Goal: Information Seeking & Learning: Learn about a topic

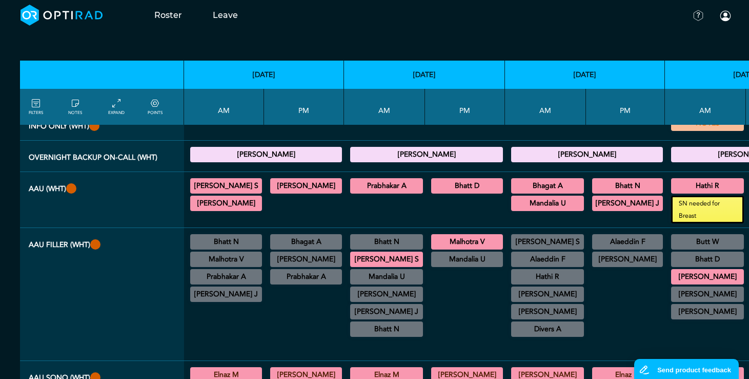
scroll to position [0, 5]
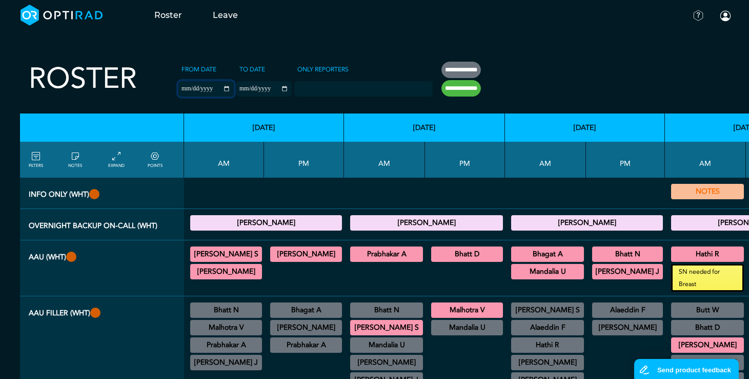
click at [206, 87] on input "**********" at bounding box center [206, 88] width 55 height 15
type input "**********"
click at [270, 88] on input "**********" at bounding box center [263, 88] width 55 height 15
type input "**********"
click at [443, 90] on input "**********" at bounding box center [461, 88] width 39 height 16
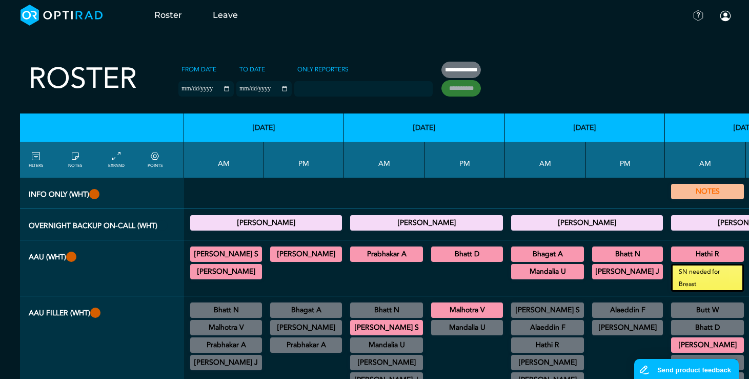
type input "**********"
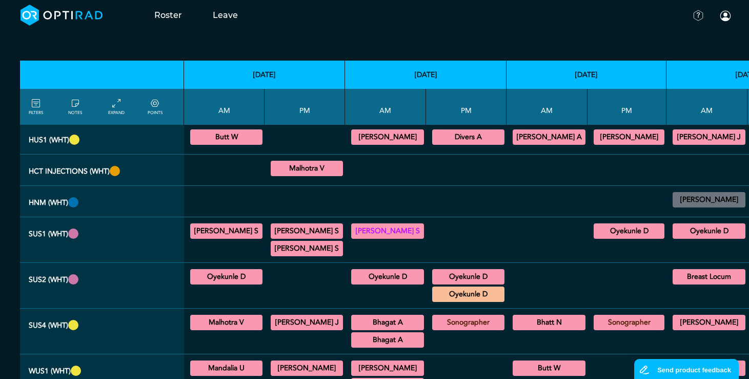
scroll to position [564, 5]
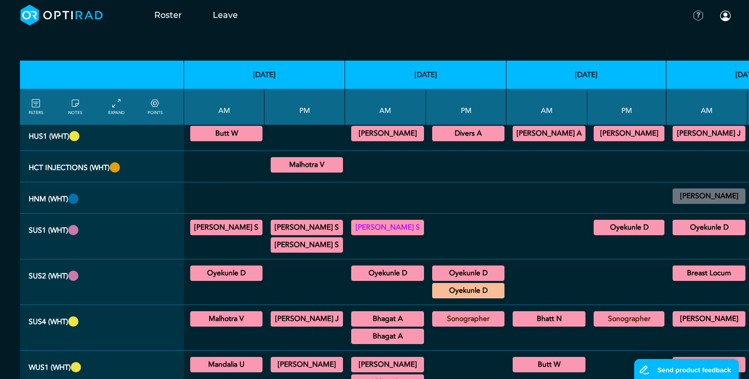
click at [220, 140] on summary "Butt W" at bounding box center [226, 133] width 69 height 12
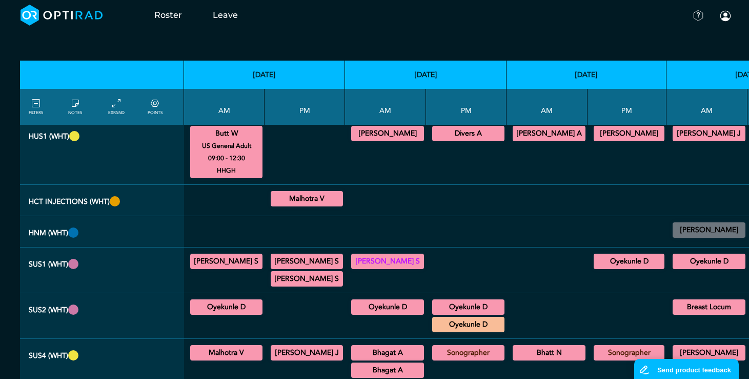
scroll to position [513, 5]
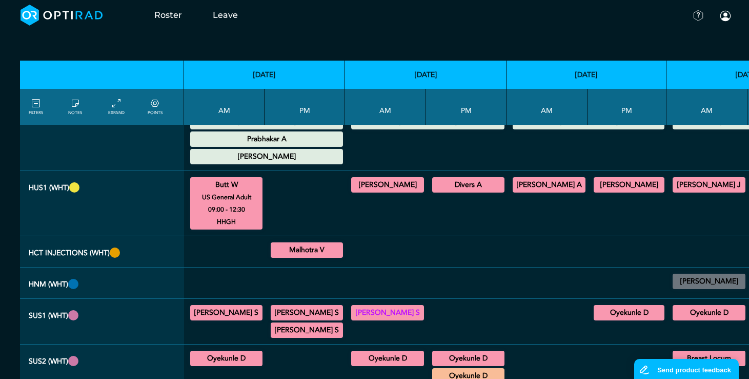
click at [373, 191] on summary "[PERSON_NAME]" at bounding box center [388, 185] width 70 height 12
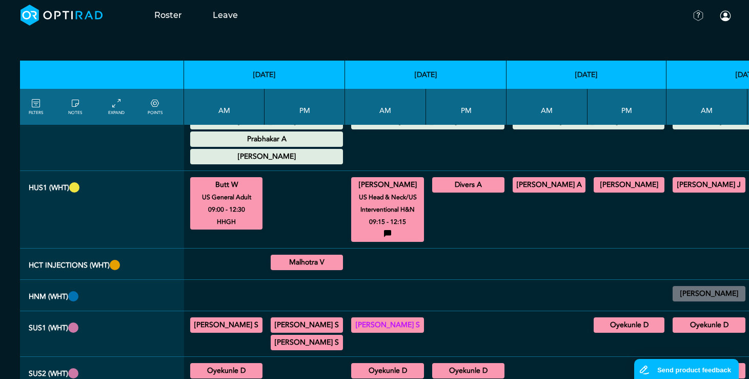
click at [445, 191] on summary "Divers A" at bounding box center [468, 185] width 69 height 12
click at [448, 203] on small "US General Paediatric" at bounding box center [469, 197] width 82 height 12
click at [525, 191] on summary "[PERSON_NAME] A" at bounding box center [550, 185] width 70 height 12
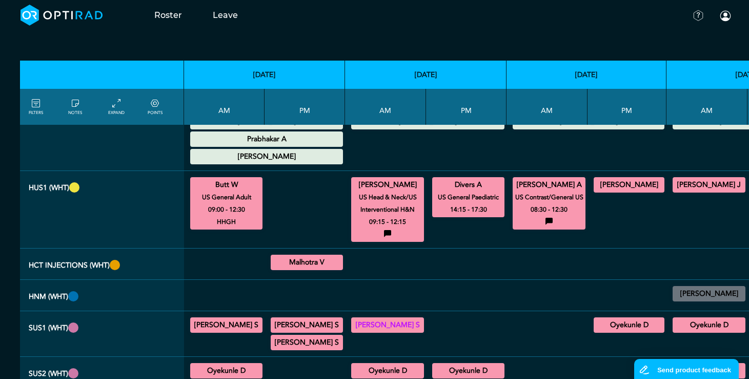
drag, startPoint x: 600, startPoint y: 209, endPoint x: 614, endPoint y: 242, distance: 35.6
click at [600, 191] on summary "[PERSON_NAME]" at bounding box center [630, 185] width 68 height 12
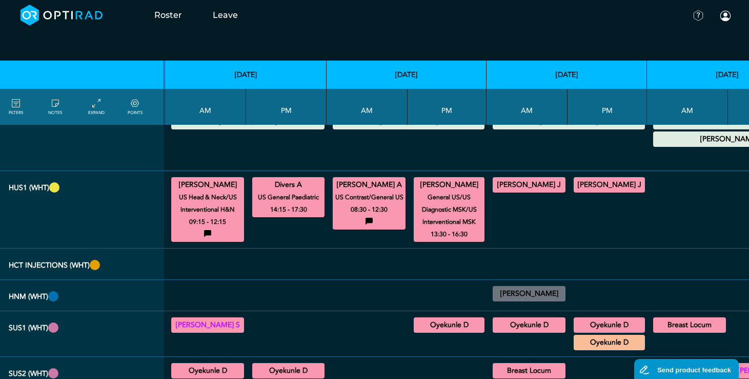
scroll to position [513, 187]
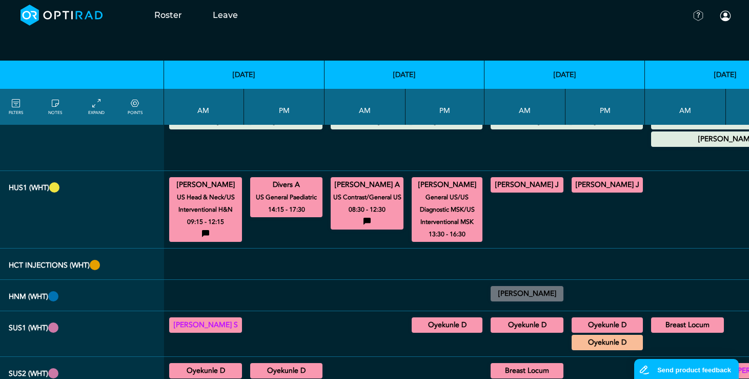
click at [504, 191] on summary "[PERSON_NAME] J" at bounding box center [527, 185] width 70 height 12
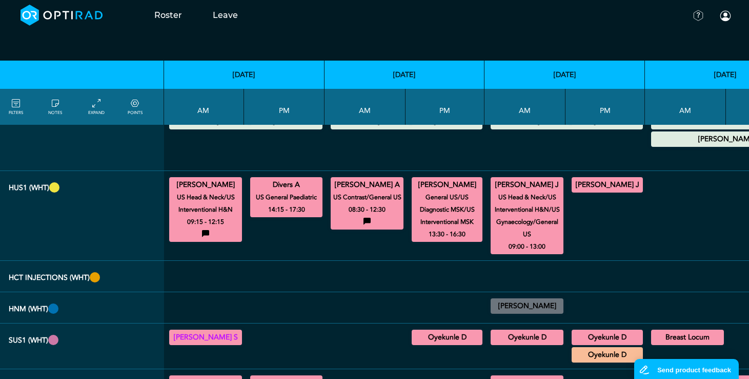
click at [574, 191] on summary "[PERSON_NAME] J" at bounding box center [608, 185] width 68 height 12
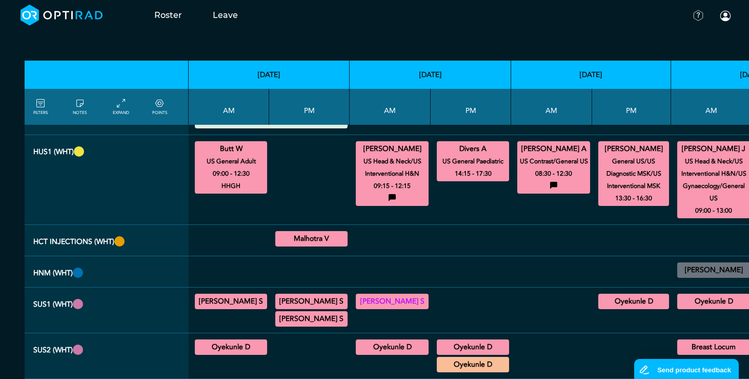
scroll to position [667, 0]
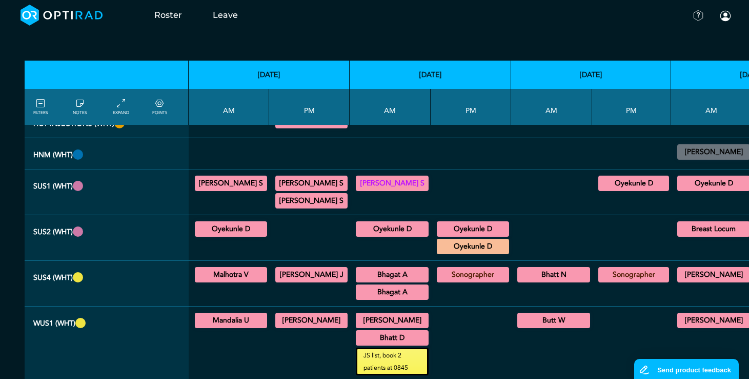
click at [243, 281] on summary "Malhotra V" at bounding box center [230, 274] width 69 height 12
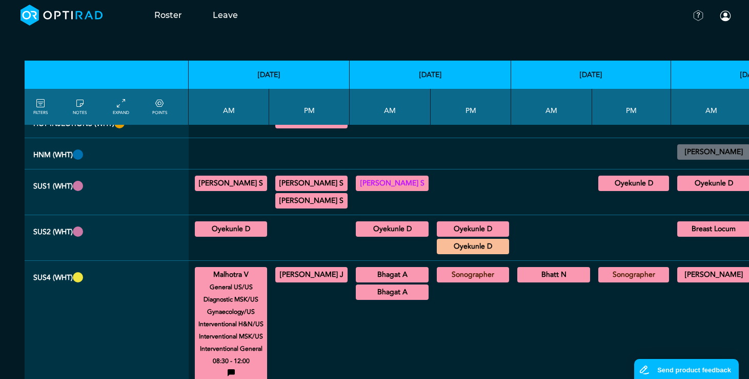
click at [288, 281] on summary "[PERSON_NAME] J" at bounding box center [311, 274] width 69 height 12
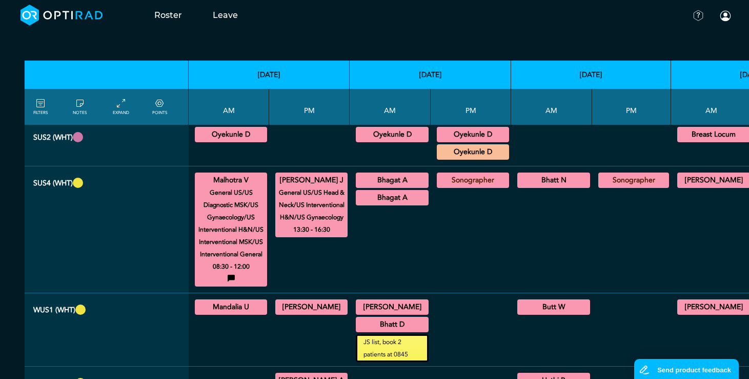
scroll to position [769, 0]
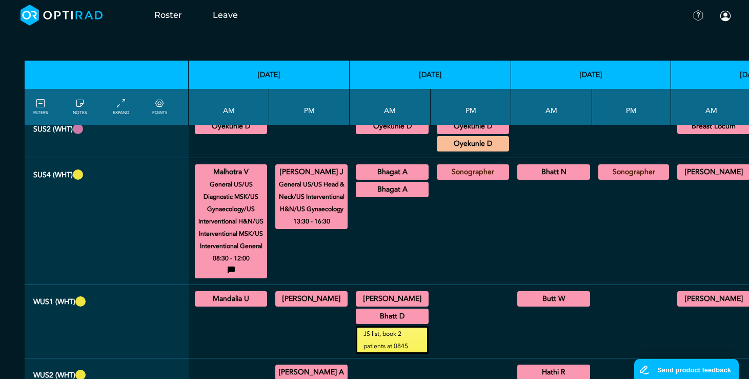
click at [383, 178] on summary "Bhagat A" at bounding box center [393, 172] width 70 height 12
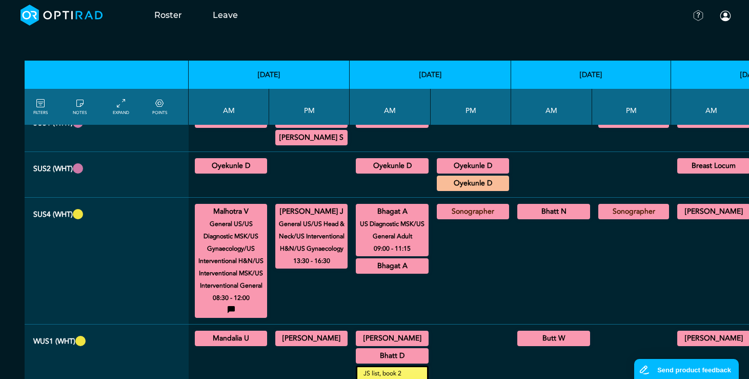
scroll to position [718, 0]
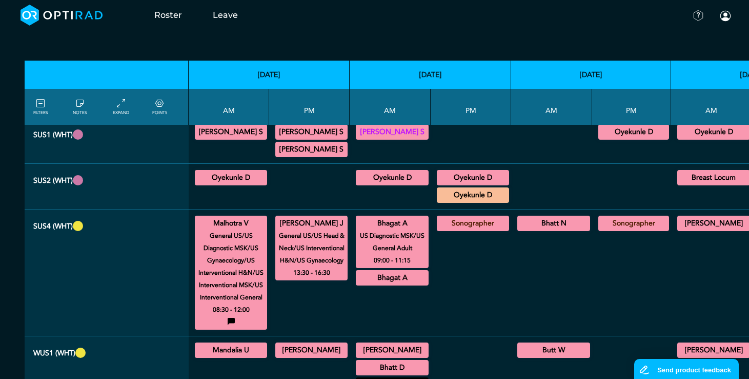
click at [530, 229] on summary "Bhatt N" at bounding box center [554, 223] width 70 height 12
click at [679, 229] on summary "[PERSON_NAME]" at bounding box center [714, 223] width 70 height 12
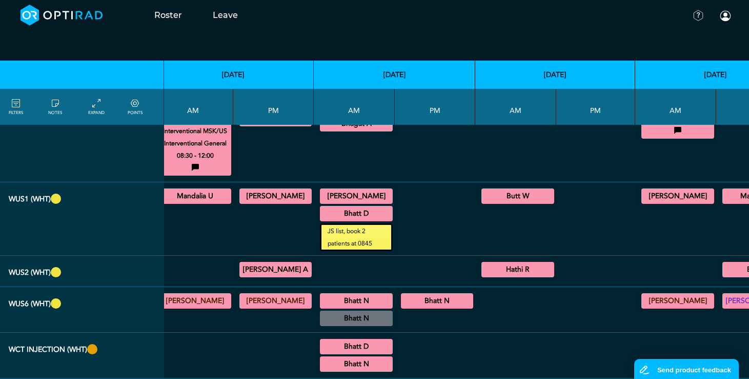
scroll to position [872, 8]
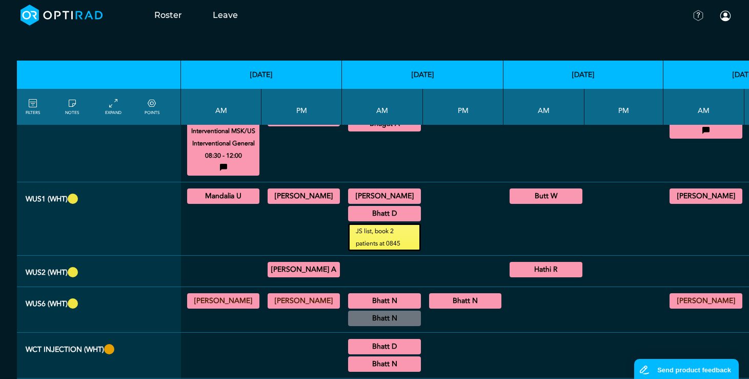
drag, startPoint x: 223, startPoint y: 220, endPoint x: 231, endPoint y: 226, distance: 9.5
click at [223, 202] on summary "Mandalia U" at bounding box center [223, 196] width 69 height 12
drag, startPoint x: 288, startPoint y: 227, endPoint x: 291, endPoint y: 236, distance: 10.1
click at [288, 204] on div "[PERSON_NAME] General US/US Diagnostic MSK 14:00 - 16:30" at bounding box center [304, 195] width 72 height 15
click at [293, 202] on summary "[PERSON_NAME]" at bounding box center [303, 196] width 69 height 12
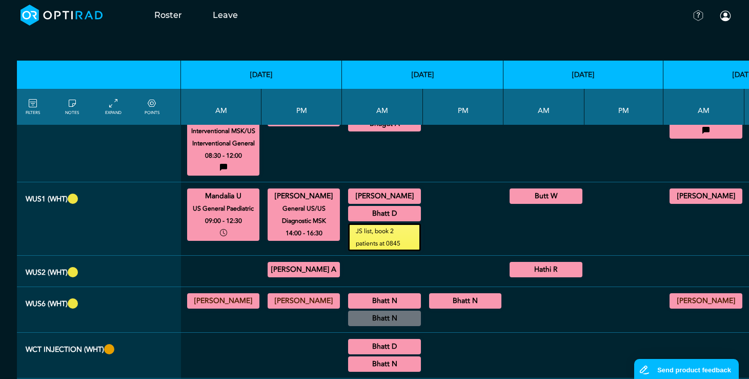
click at [387, 202] on summary "[PERSON_NAME]" at bounding box center [385, 196] width 70 height 12
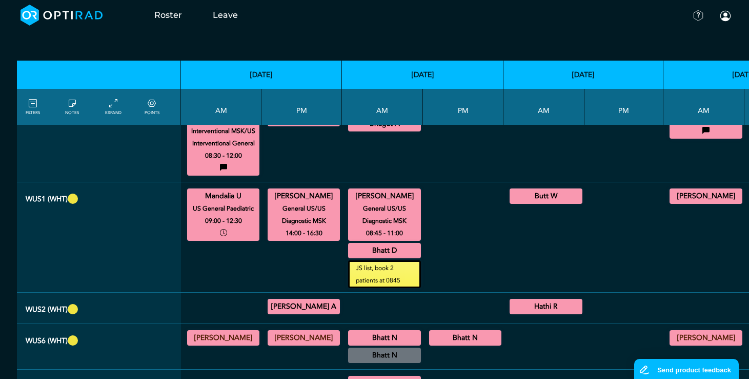
click at [394, 256] on summary "Bhatt D" at bounding box center [385, 250] width 70 height 12
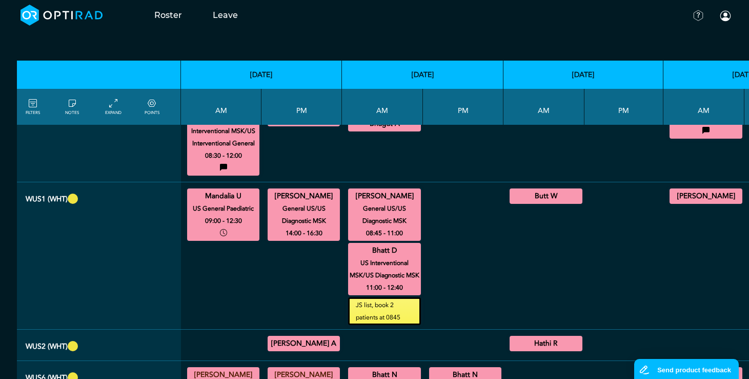
click at [522, 202] on summary "Butt W" at bounding box center [546, 196] width 70 height 12
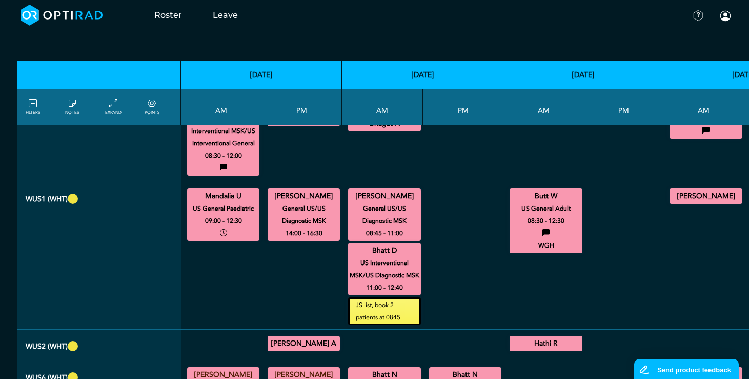
scroll to position [872, 210]
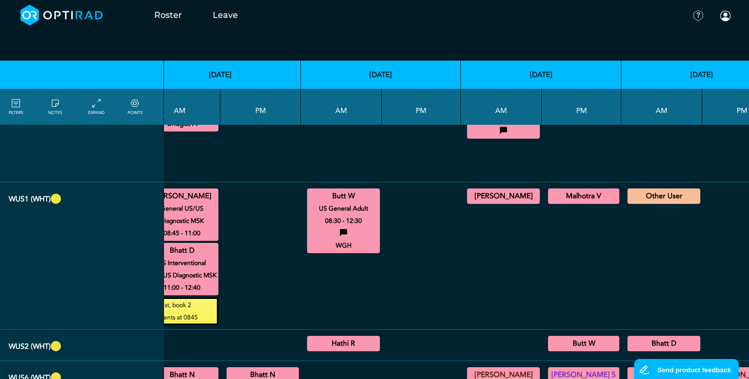
click at [469, 202] on summary "[PERSON_NAME]" at bounding box center [504, 196] width 70 height 12
click at [568, 202] on summary "Malhotra V" at bounding box center [584, 196] width 68 height 12
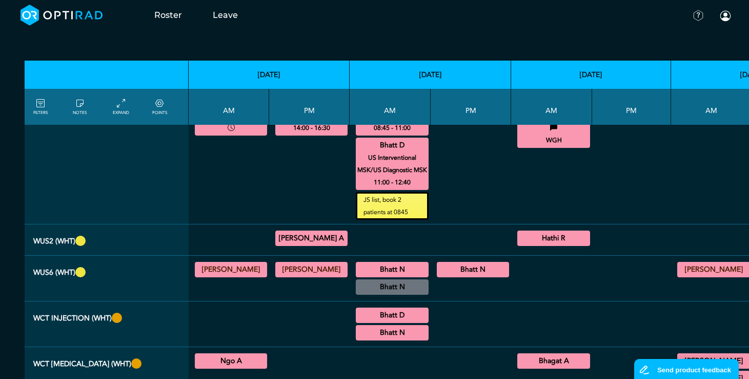
scroll to position [1077, 0]
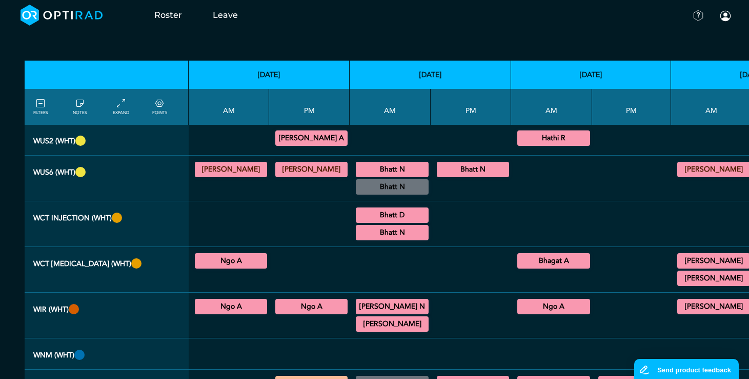
click at [288, 144] on summary "[PERSON_NAME] A" at bounding box center [311, 138] width 69 height 12
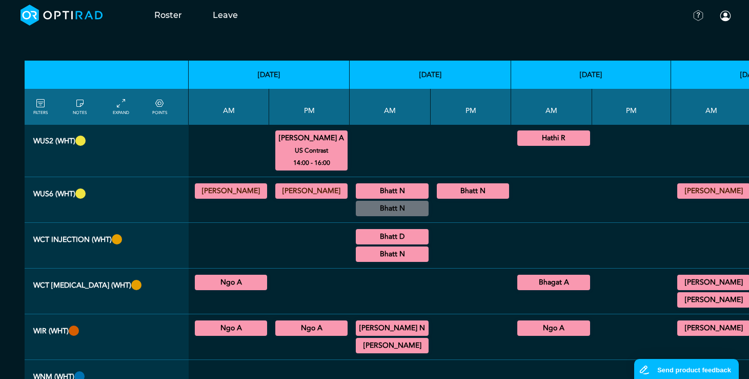
drag, startPoint x: 520, startPoint y: 176, endPoint x: 526, endPoint y: 195, distance: 20.6
click at [520, 144] on summary "Hathi R" at bounding box center [554, 138] width 70 height 12
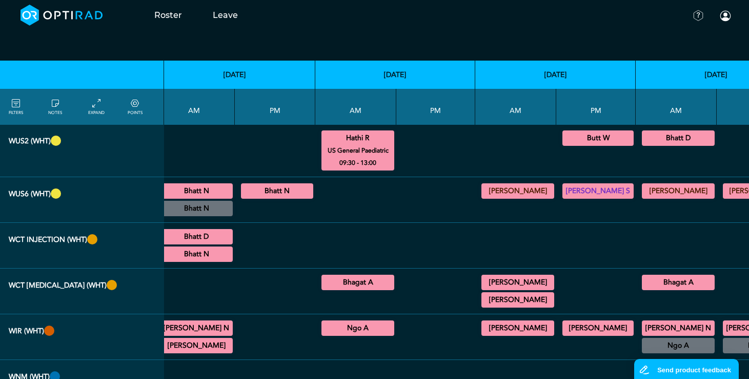
scroll to position [1077, 210]
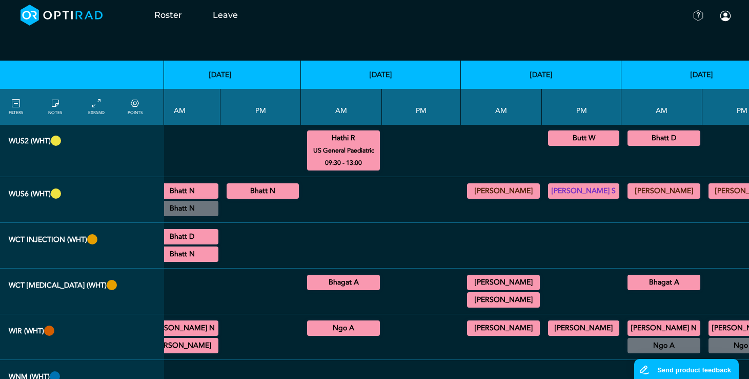
click at [579, 144] on summary "Butt W" at bounding box center [584, 138] width 68 height 12
click at [629, 144] on summary "Bhatt D" at bounding box center [664, 138] width 70 height 12
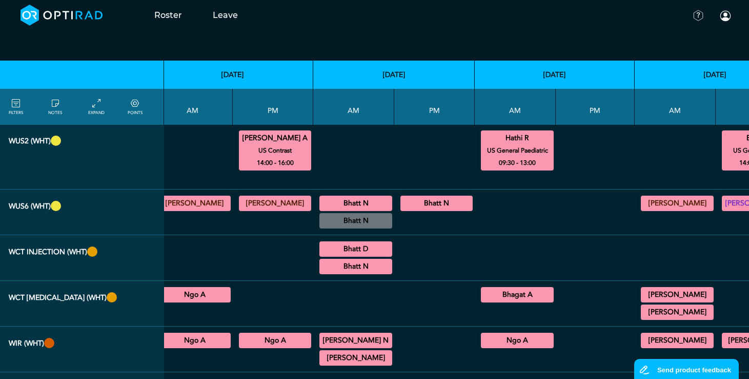
scroll to position [1077, 0]
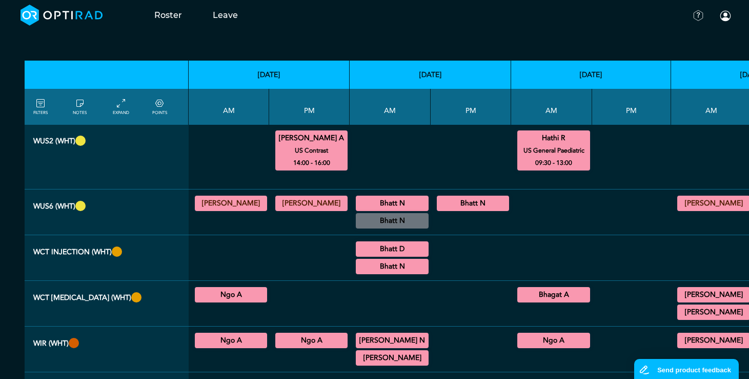
click at [382, 209] on summary "Bhatt N" at bounding box center [393, 203] width 70 height 12
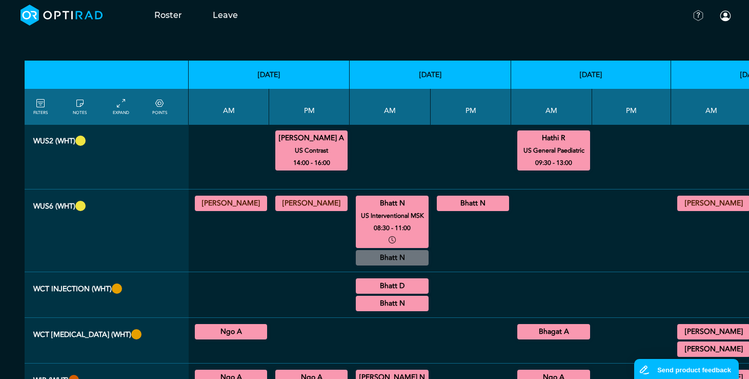
click at [473, 209] on summary "Bhatt N" at bounding box center [473, 203] width 69 height 12
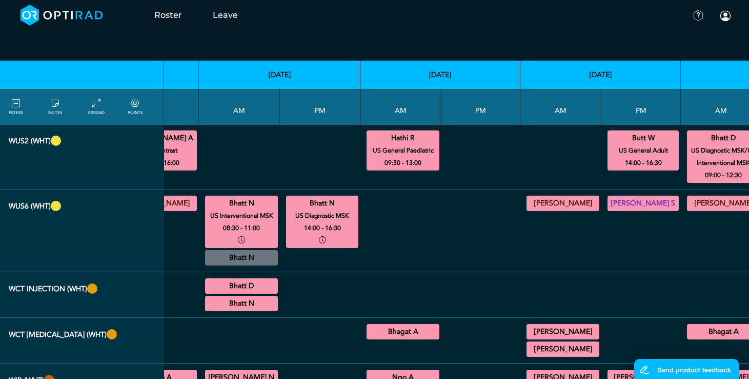
scroll to position [1077, 210]
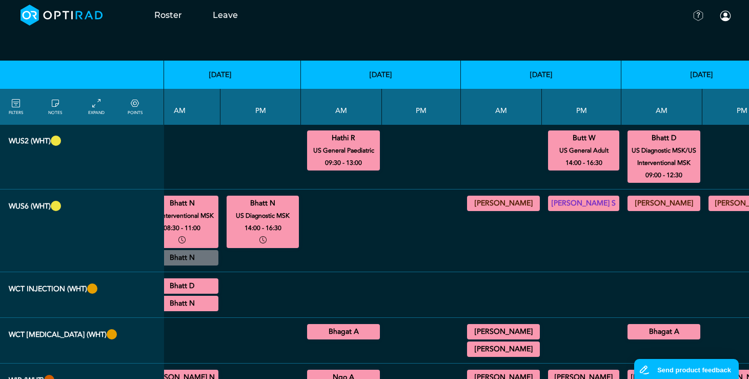
click at [560, 209] on summary "[PERSON_NAME] S" at bounding box center [584, 203] width 68 height 12
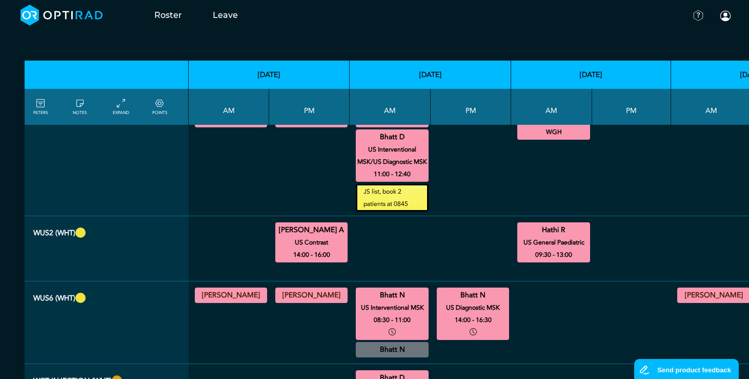
scroll to position [975, 0]
